Goal: Information Seeking & Learning: Find specific fact

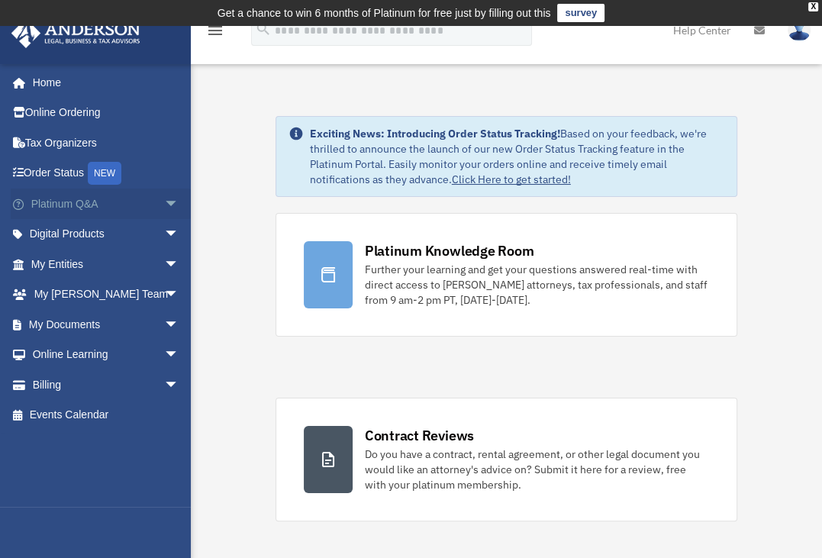
click link "Platinum Q&A arrow_drop_down"
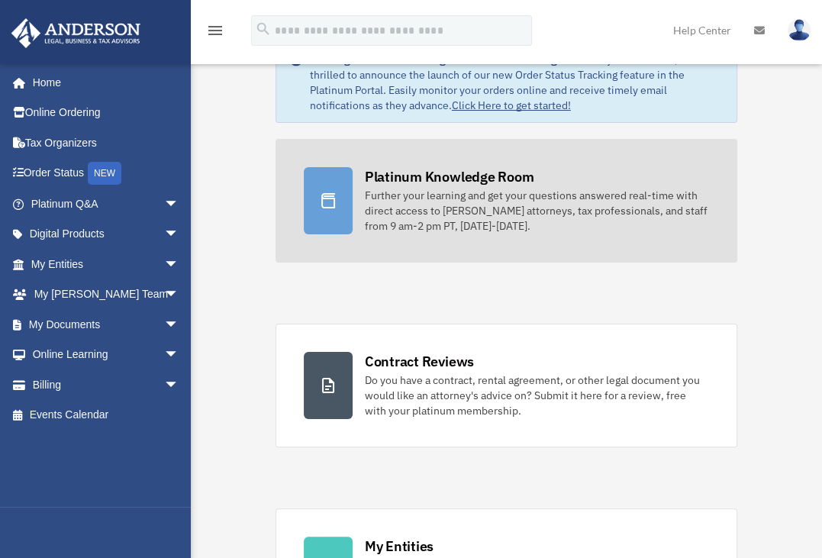
scroll to position [76, 0]
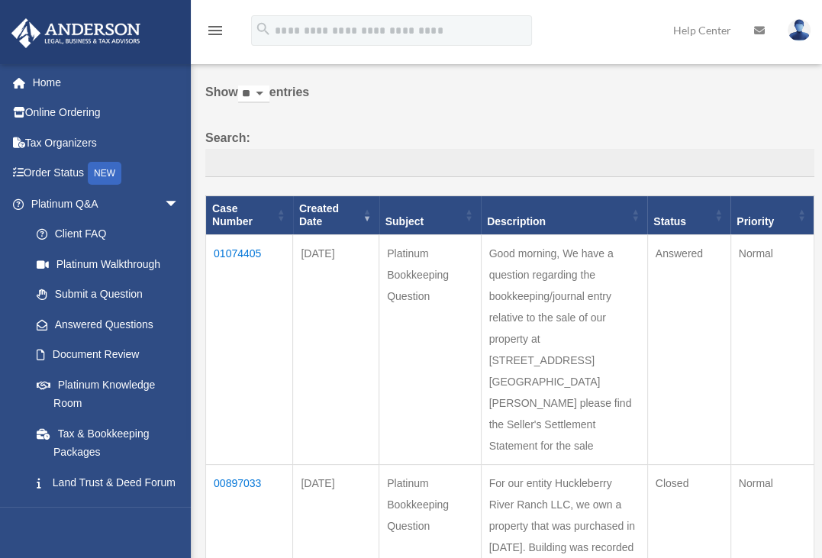
scroll to position [76, 0]
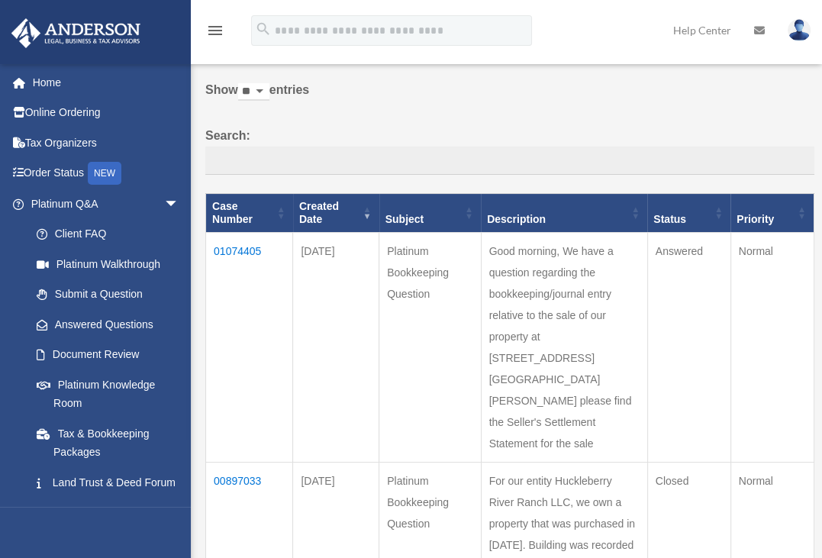
click at [241, 252] on td "01074405" at bounding box center [249, 347] width 87 height 230
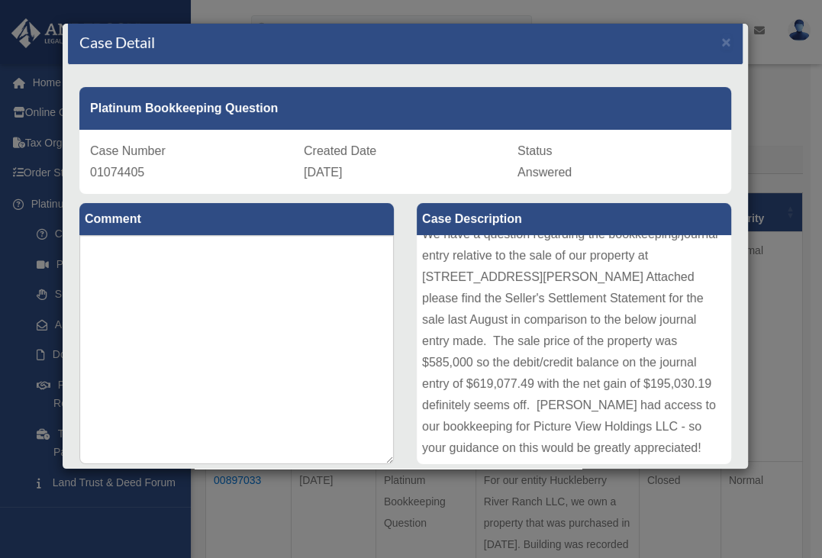
scroll to position [0, 0]
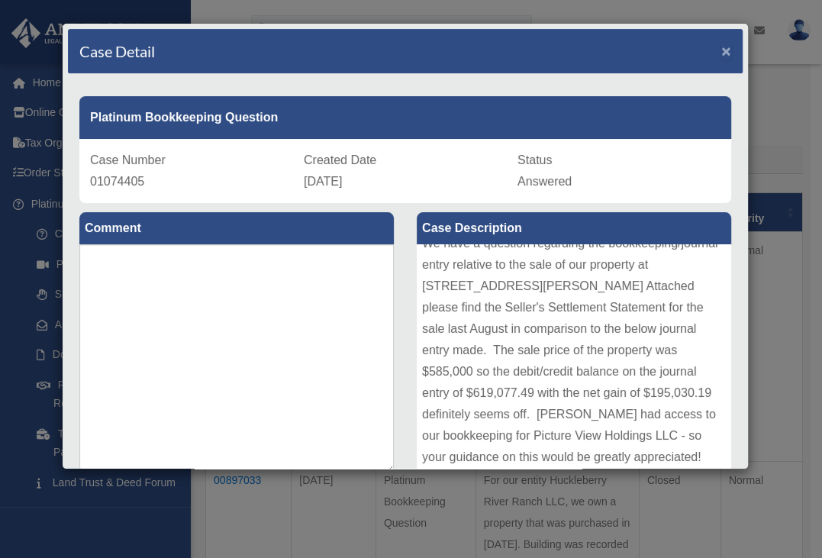
click at [721, 53] on span "×" at bounding box center [726, 51] width 10 height 18
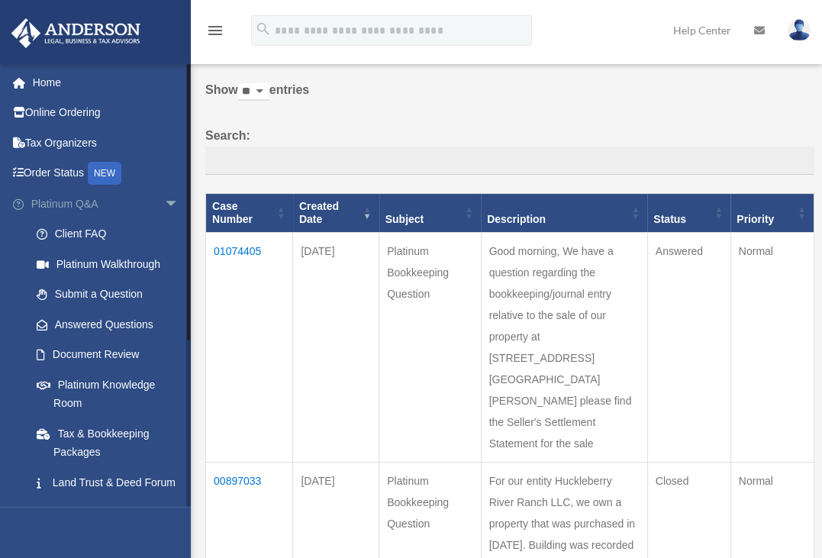
click at [69, 207] on link "Platinum Q&A arrow_drop_down" at bounding box center [107, 204] width 192 height 31
click at [95, 383] on link "Platinum Knowledge Room" at bounding box center [111, 393] width 181 height 49
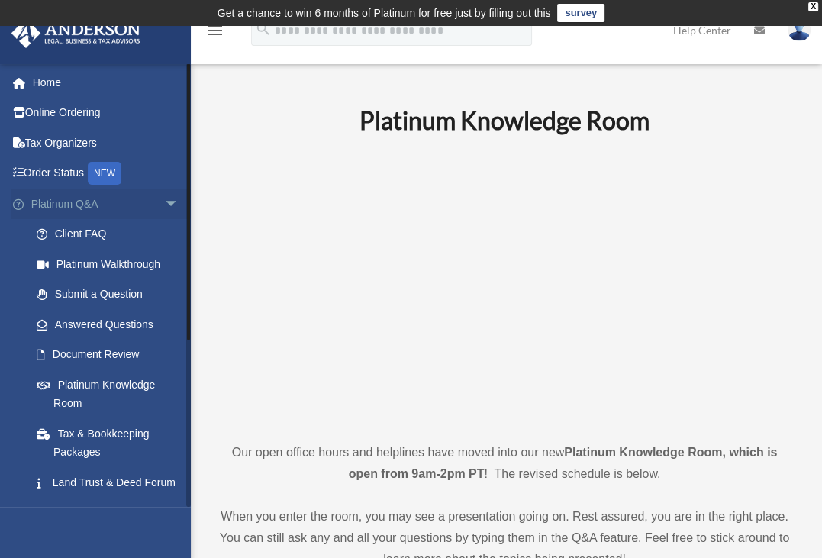
drag, startPoint x: 58, startPoint y: 207, endPoint x: 61, endPoint y: 199, distance: 8.2
click at [58, 205] on link "Platinum Q&A arrow_drop_down" at bounding box center [107, 204] width 192 height 31
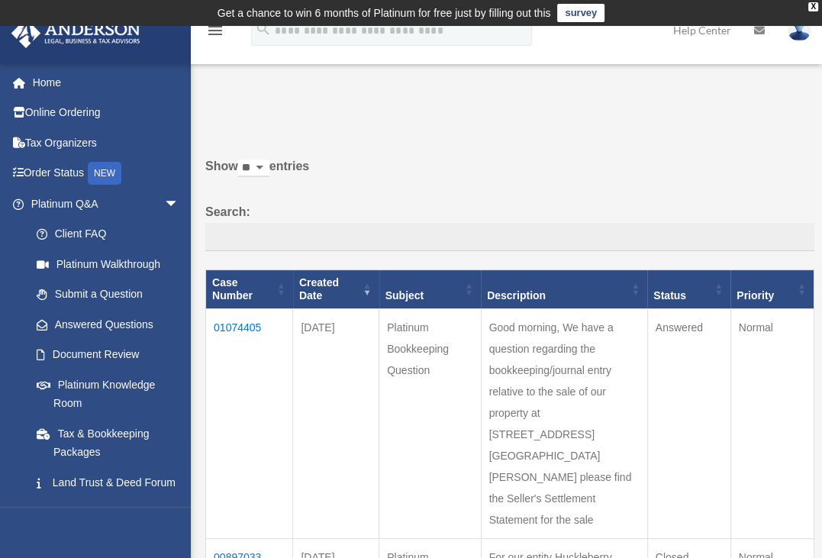
click at [245, 324] on td "01074405" at bounding box center [249, 423] width 87 height 230
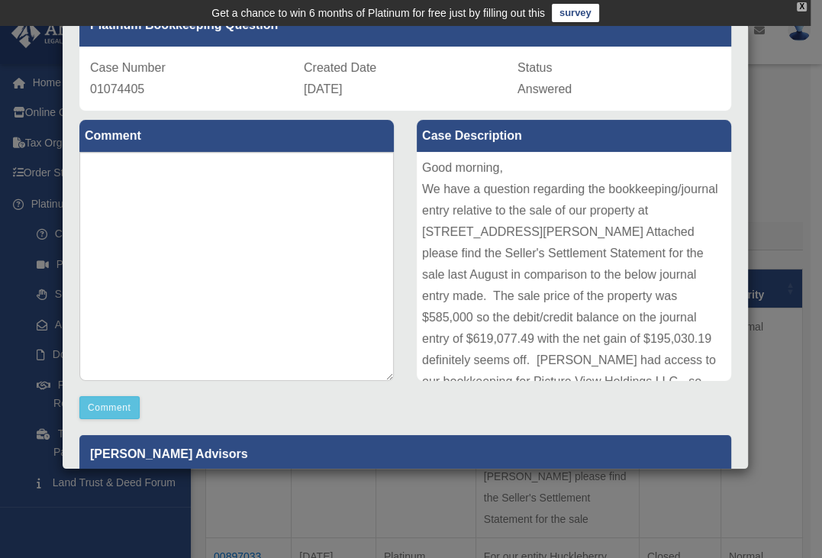
click at [804, 2] on div "X" at bounding box center [802, 6] width 10 height 9
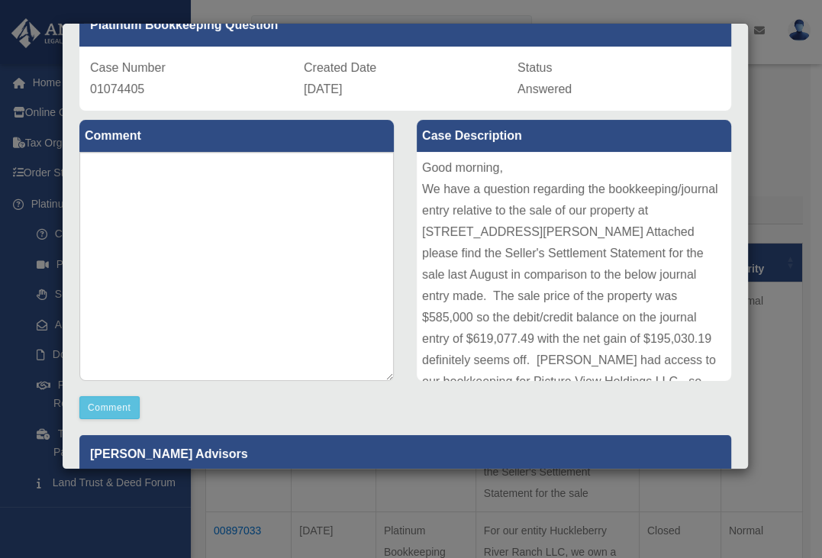
click at [2, 459] on div "Case Detail × Platinum Bookkeeping Question Case Number 01074405 Created Date A…" at bounding box center [411, 279] width 822 height 558
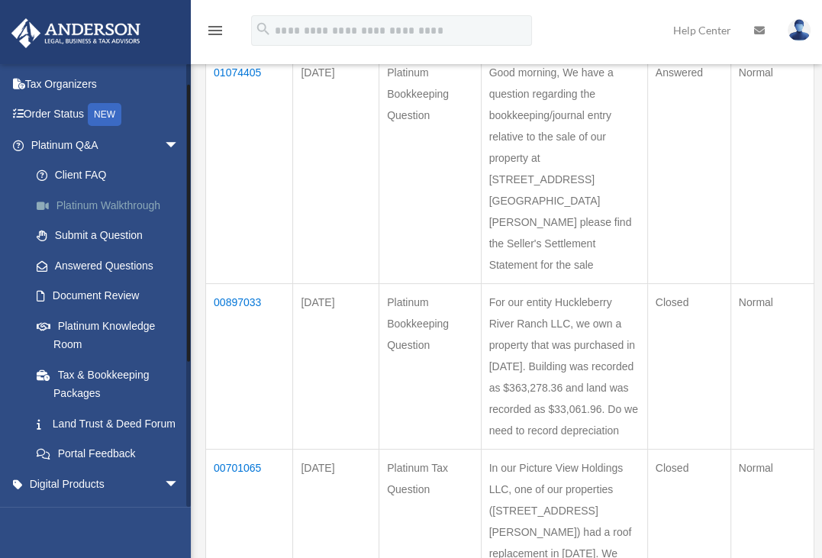
scroll to position [24, 0]
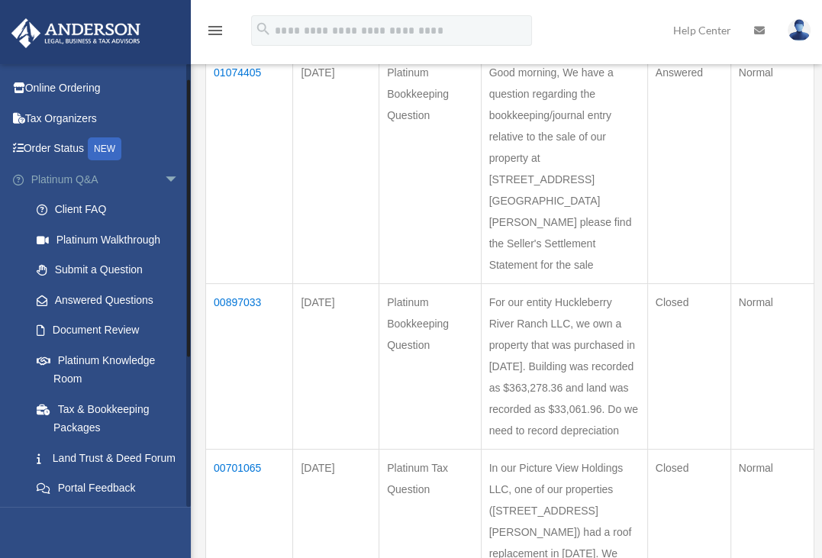
click at [76, 177] on link "Platinum Q&A arrow_drop_down" at bounding box center [107, 179] width 192 height 31
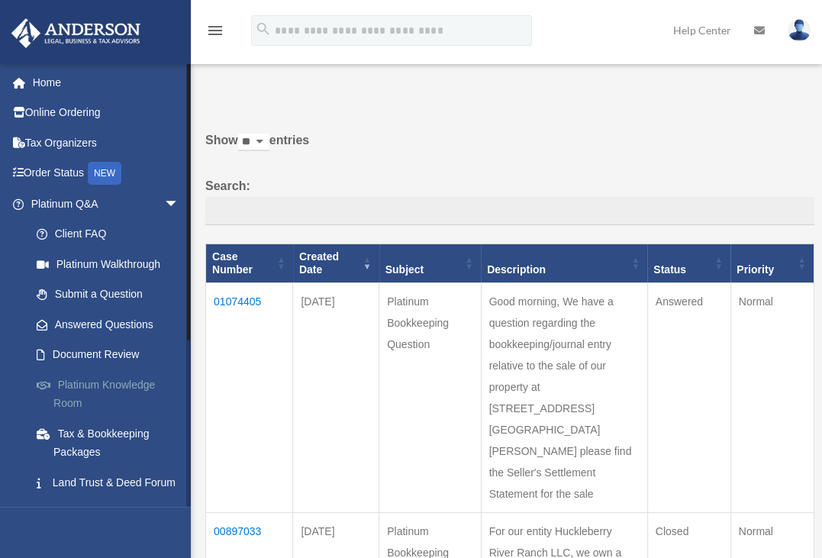
click at [114, 381] on link "Platinum Knowledge Room" at bounding box center [111, 393] width 181 height 49
